Goal: Task Accomplishment & Management: Manage account settings

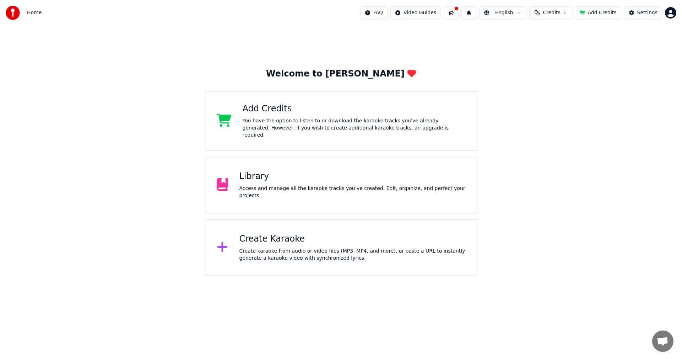
click at [288, 184] on div "Library Access and manage all the karaoke tracks you’ve created. Edit, organize…" at bounding box center [353, 185] width 226 height 28
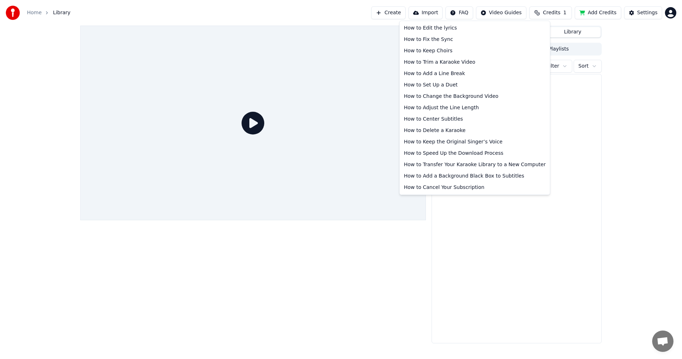
click at [467, 15] on html "Home Library Create Import FAQ Video Guides Credits 1 Add Credits Settings Queu…" at bounding box center [341, 179] width 682 height 359
click at [577, 157] on html "Home Library Create Import FAQ Video Guides Credits 1 Add Credits Settings Queu…" at bounding box center [341, 179] width 682 height 359
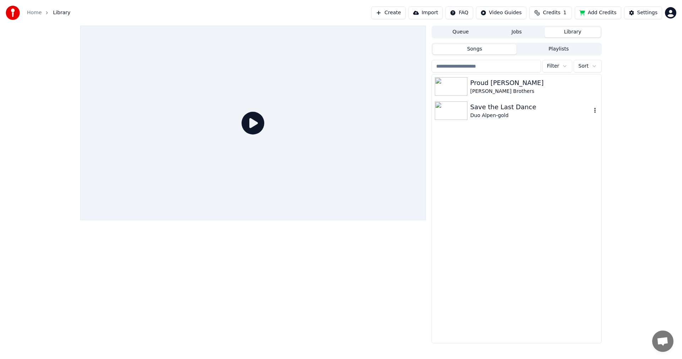
click at [596, 112] on icon "button" at bounding box center [595, 110] width 7 height 6
click at [595, 167] on div "Delete" at bounding box center [597, 168] width 55 height 11
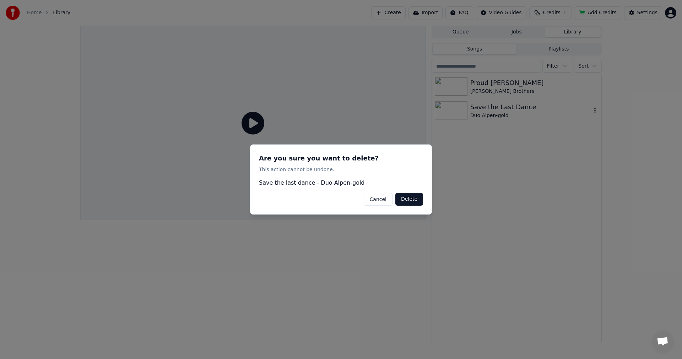
click at [415, 200] on button "Delete" at bounding box center [410, 199] width 28 height 13
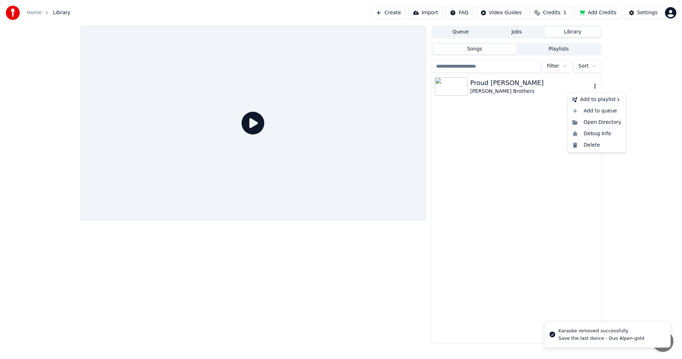
click at [594, 84] on icon "button" at bounding box center [595, 86] width 7 height 6
click at [591, 149] on div "Delete" at bounding box center [597, 144] width 55 height 11
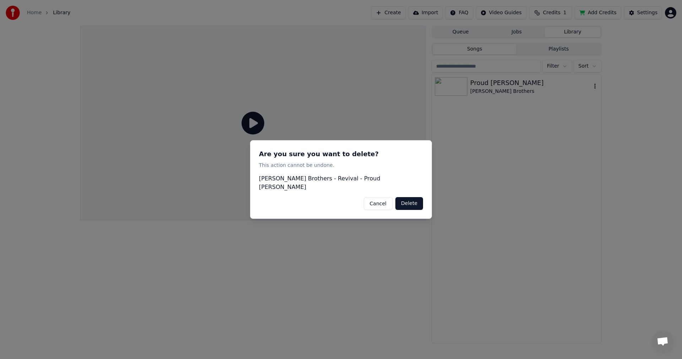
click at [416, 201] on button "Delete" at bounding box center [410, 203] width 28 height 13
